Goal: Check status: Check status

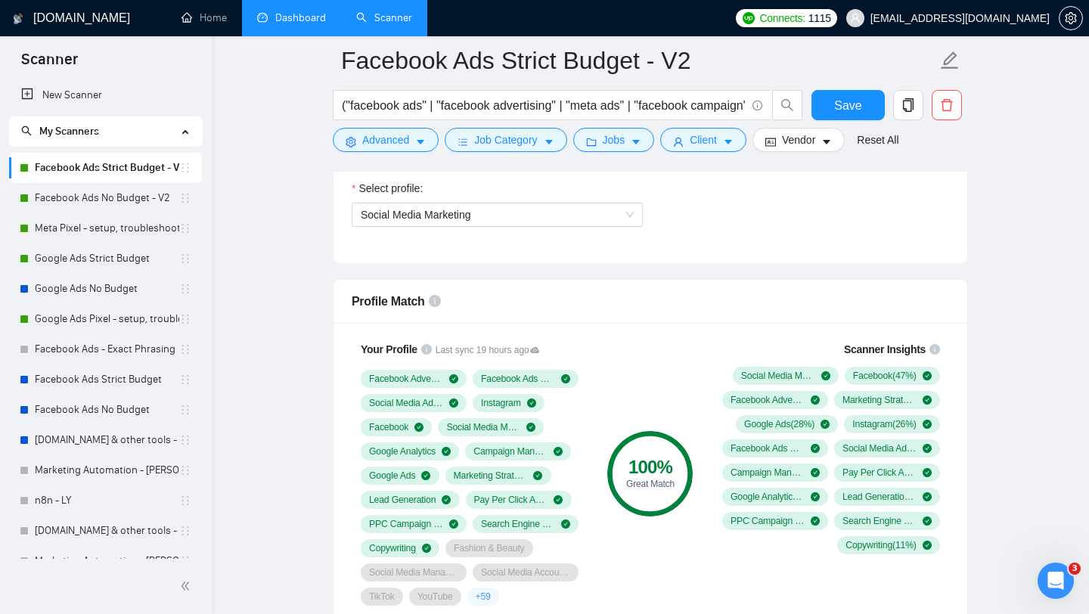
scroll to position [877, 0]
click at [297, 23] on link "Dashboard" at bounding box center [291, 17] width 69 height 13
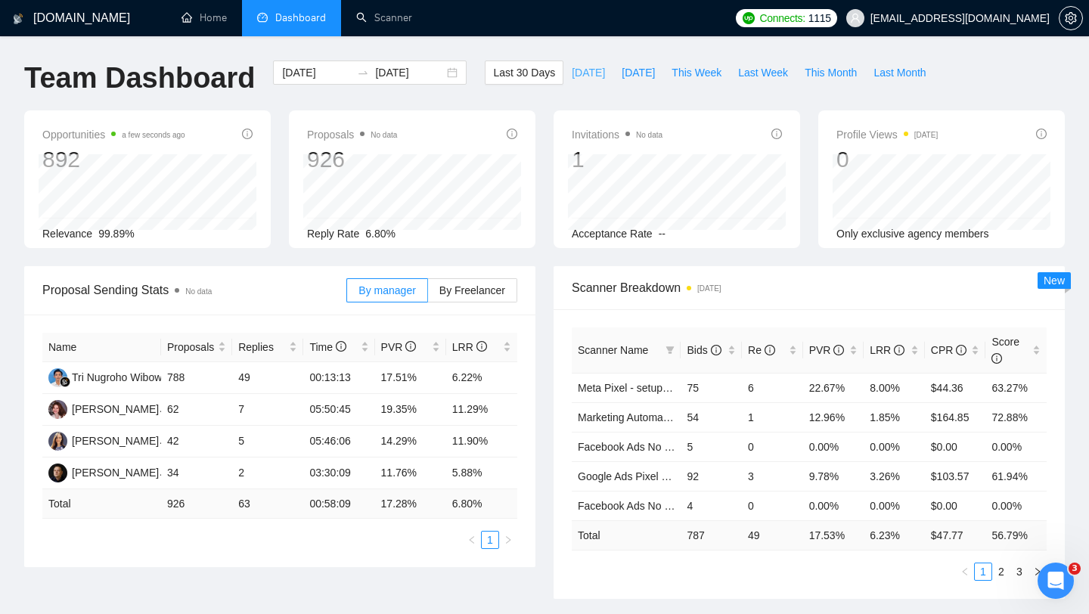
click at [573, 72] on span "[DATE]" at bounding box center [588, 72] width 33 height 17
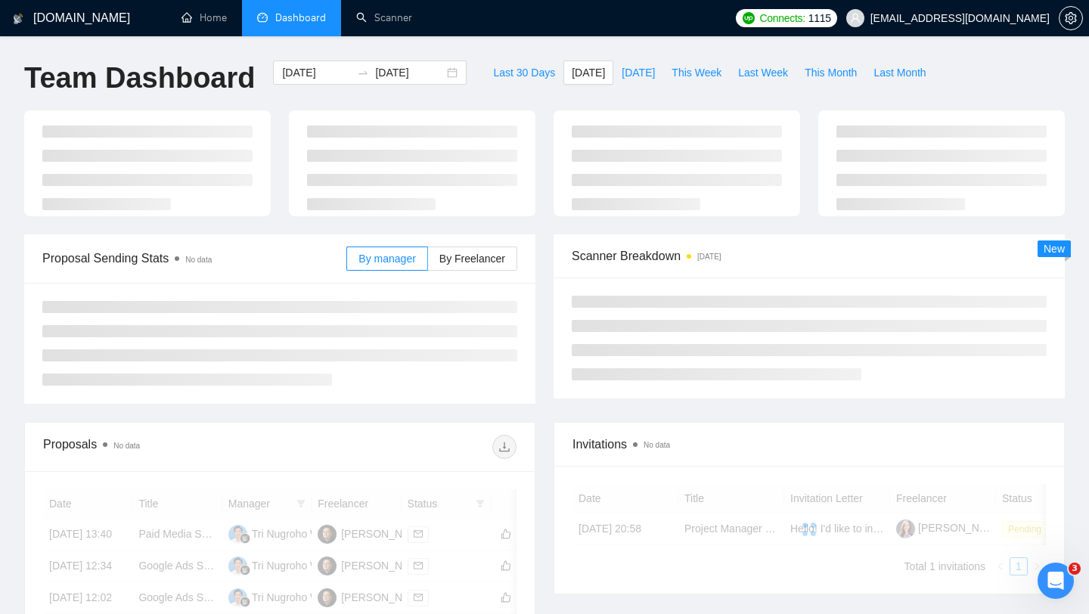
type input "[DATE]"
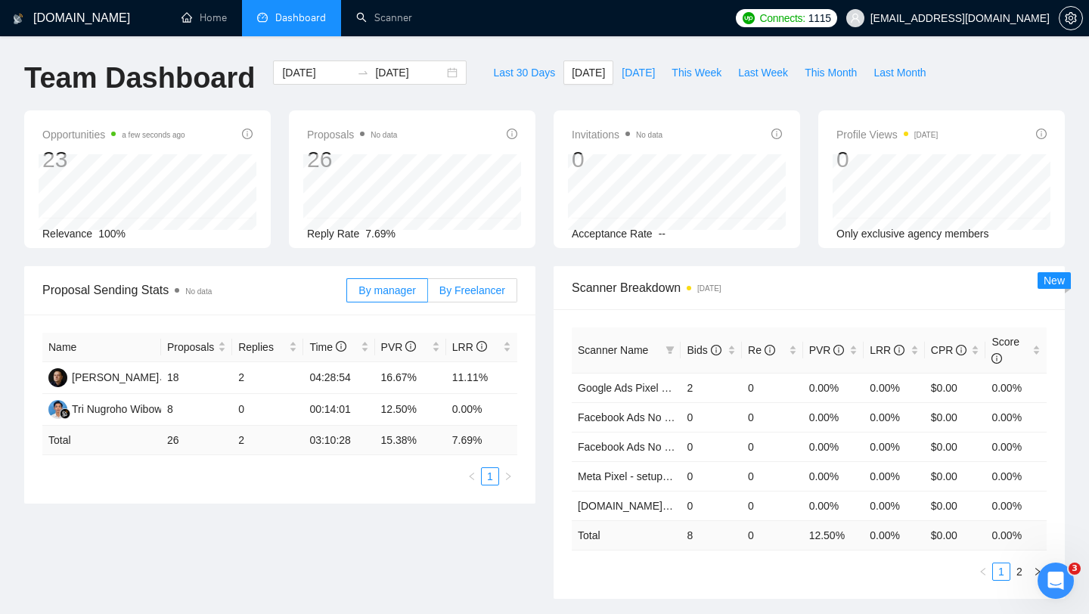
click at [456, 295] on span "By Freelancer" at bounding box center [472, 290] width 66 height 12
click at [428, 294] on input "By Freelancer" at bounding box center [428, 294] width 0 height 0
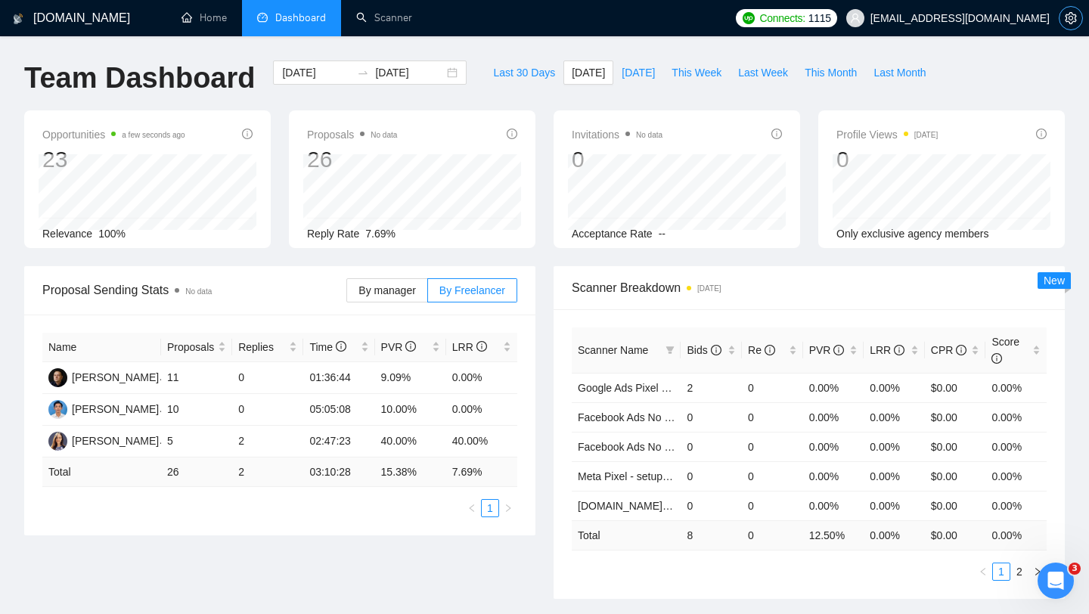
click at [1068, 27] on button "button" at bounding box center [1071, 18] width 24 height 24
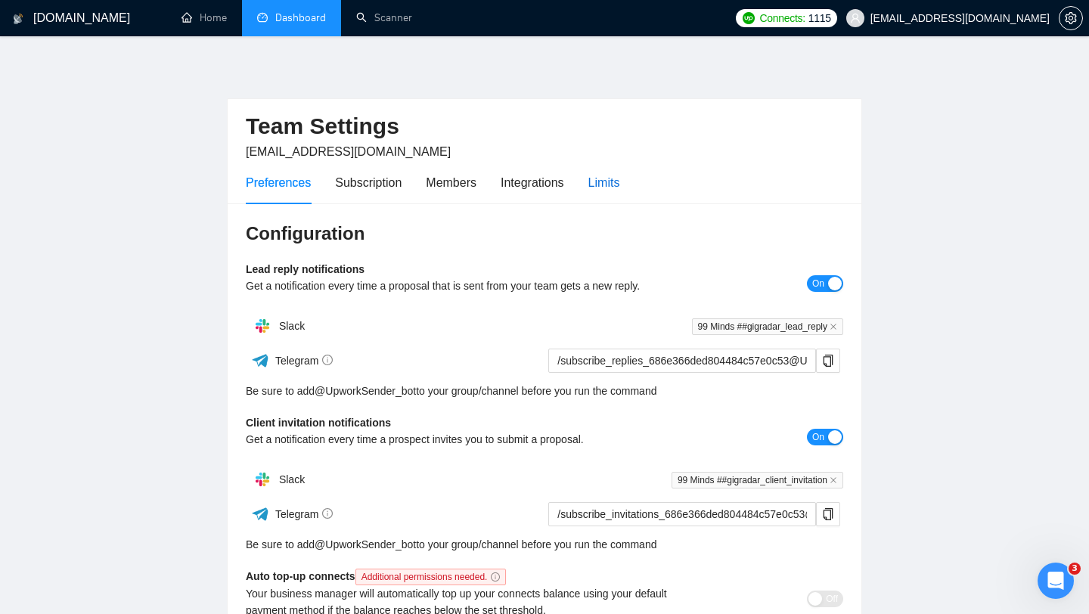
click at [616, 180] on div "Limits" at bounding box center [604, 182] width 32 height 19
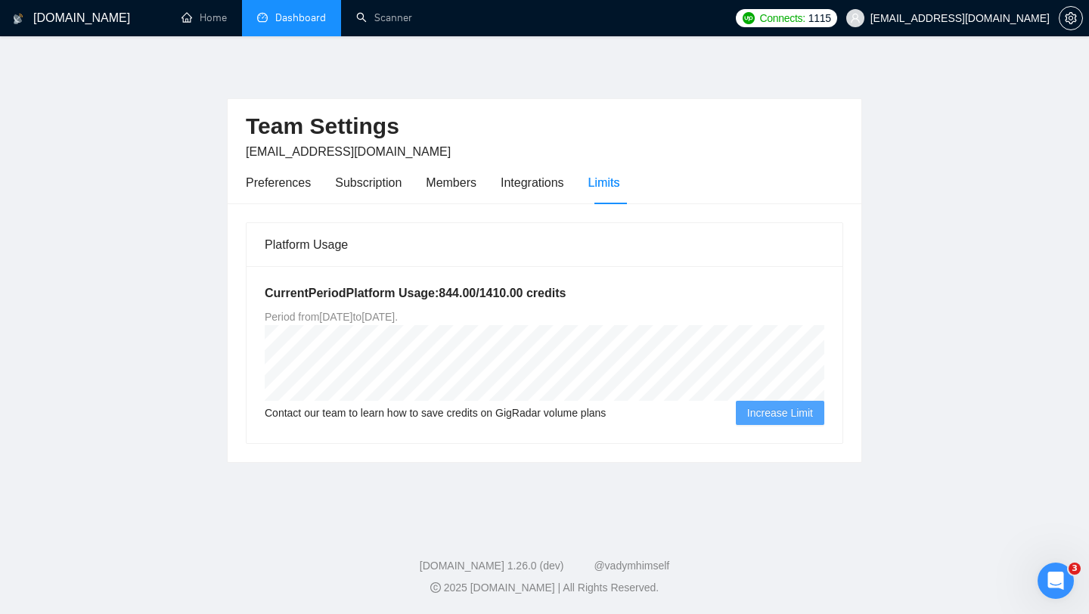
click at [275, 13] on link "Dashboard" at bounding box center [291, 17] width 69 height 13
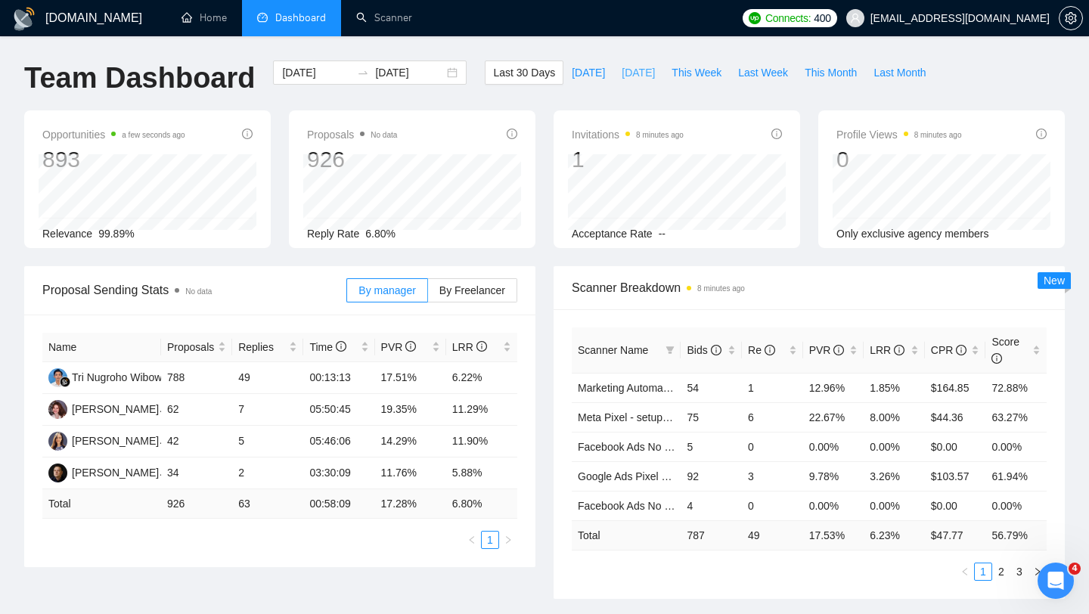
click at [636, 70] on span "[DATE]" at bounding box center [638, 72] width 33 height 17
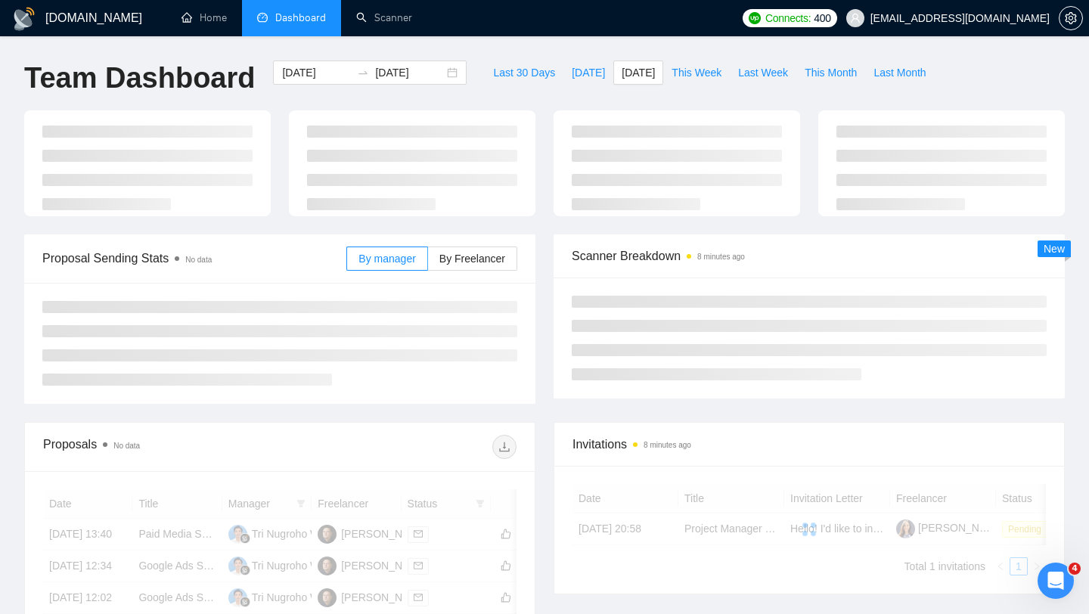
type input "2025-08-18"
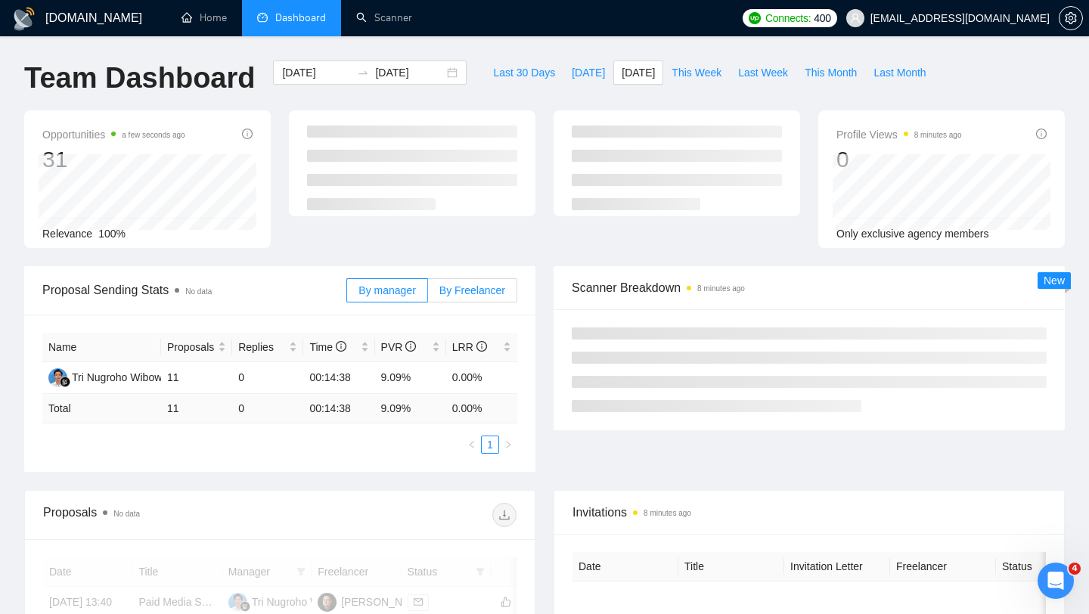
click at [472, 285] on span "By Freelancer" at bounding box center [472, 290] width 66 height 12
click at [428, 294] on input "By Freelancer" at bounding box center [428, 294] width 0 height 0
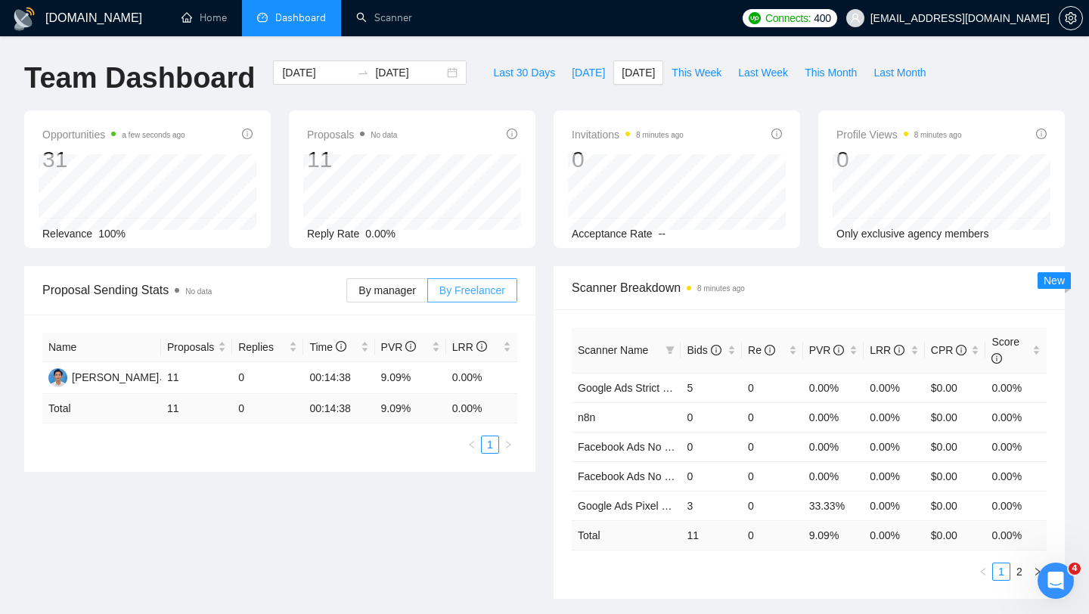
click at [472, 285] on span "By Freelancer" at bounding box center [472, 290] width 66 height 12
click at [428, 294] on input "By Freelancer" at bounding box center [428, 294] width 0 height 0
click at [471, 290] on span "By Freelancer" at bounding box center [472, 290] width 66 height 12
click at [428, 294] on input "By Freelancer" at bounding box center [428, 294] width 0 height 0
click at [576, 75] on span "[DATE]" at bounding box center [588, 72] width 33 height 17
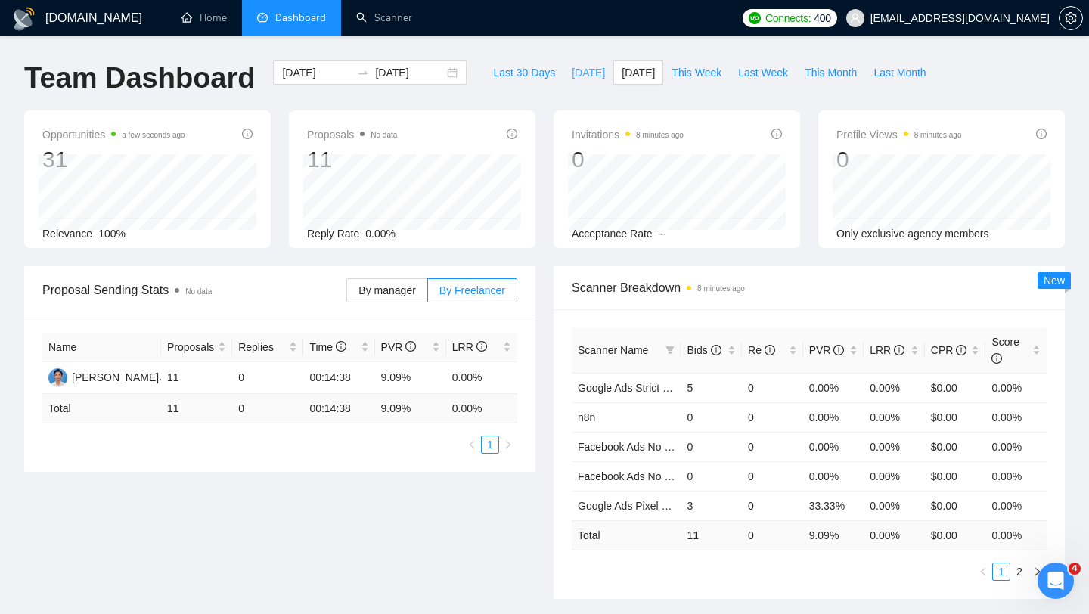
type input "[DATE]"
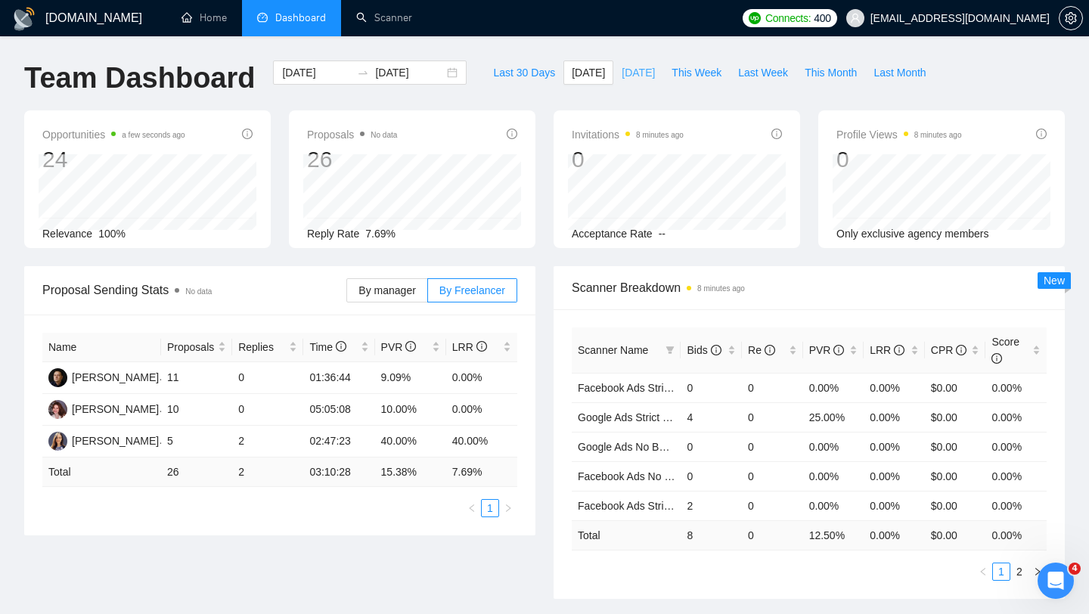
click at [627, 75] on span "[DATE]" at bounding box center [638, 72] width 33 height 17
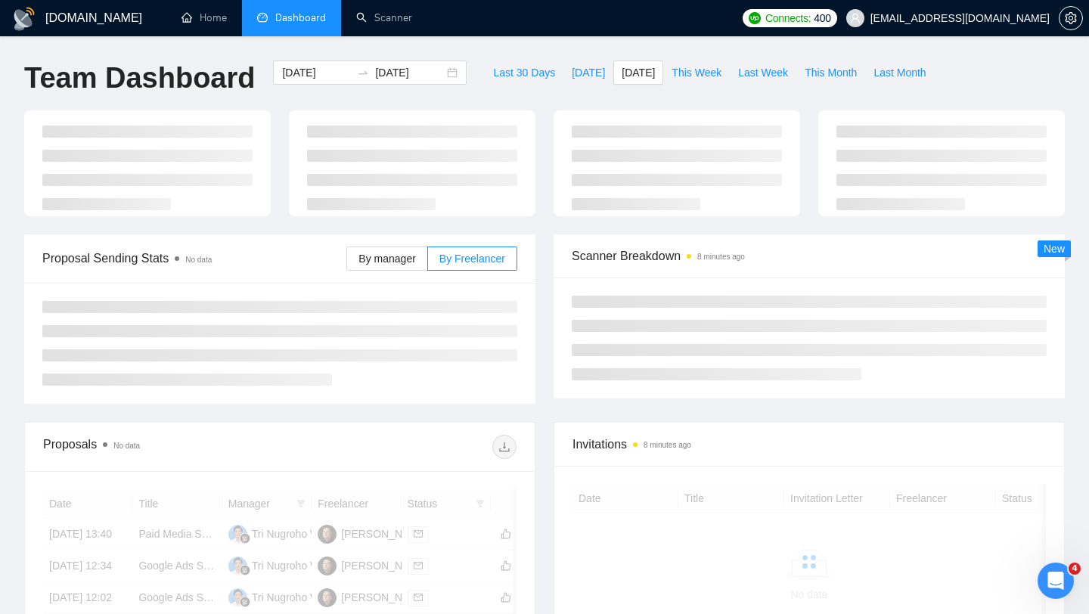
type input "2025-08-18"
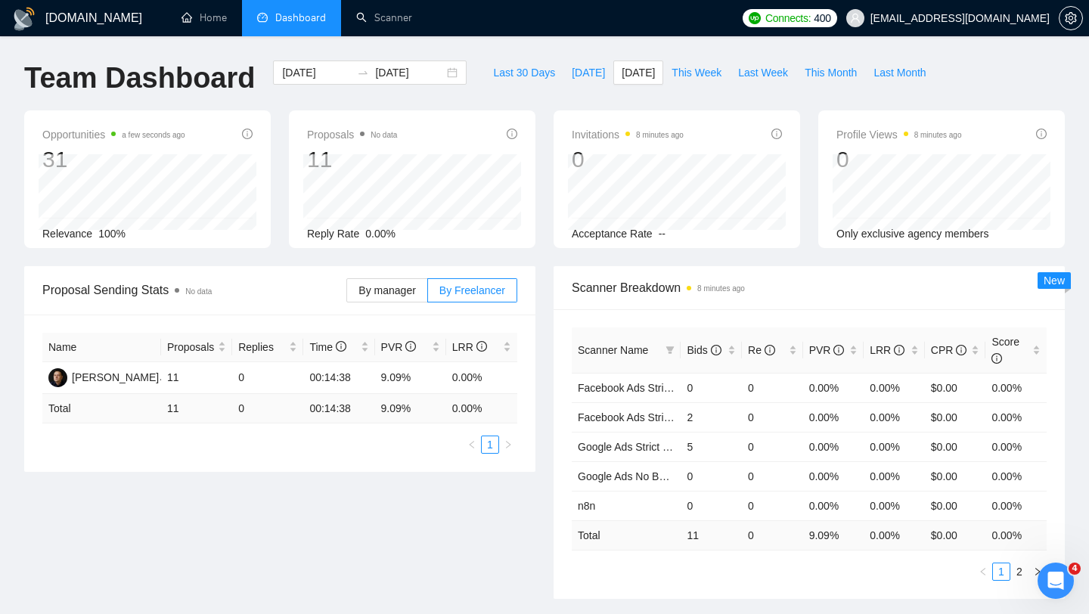
click at [591, 327] on th "Scanner Name" at bounding box center [626, 350] width 109 height 46
click at [572, 79] on span "[DATE]" at bounding box center [588, 72] width 33 height 17
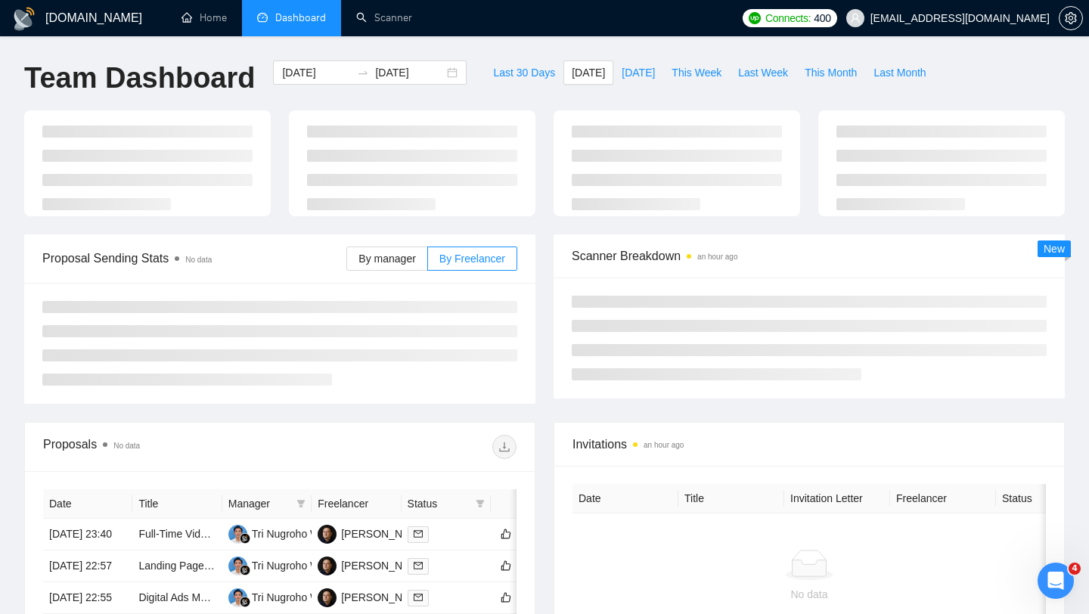
type input "[DATE]"
